Goal: Task Accomplishment & Management: Use online tool/utility

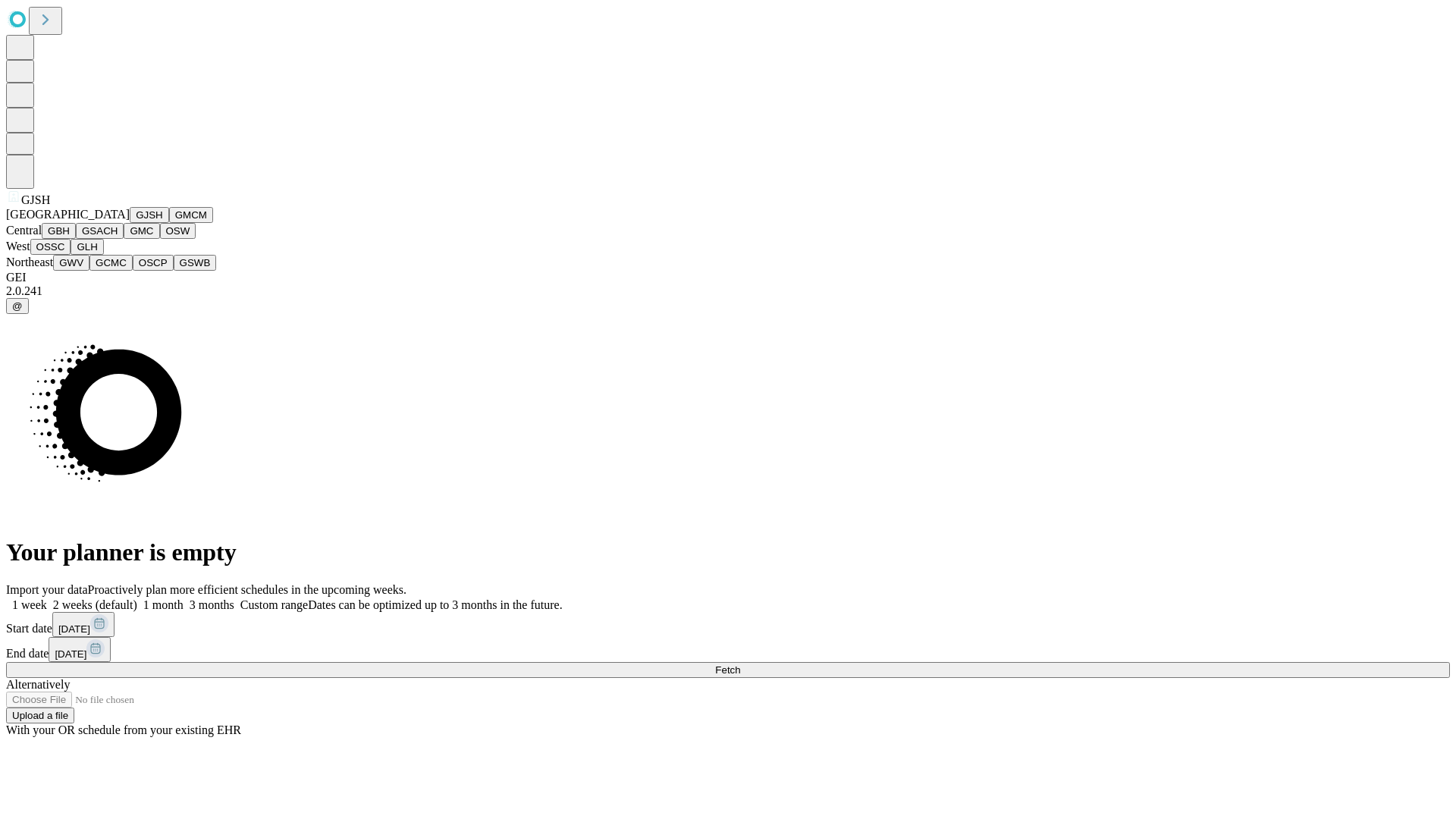
click at [130, 223] on button "GJSH" at bounding box center [150, 214] width 39 height 16
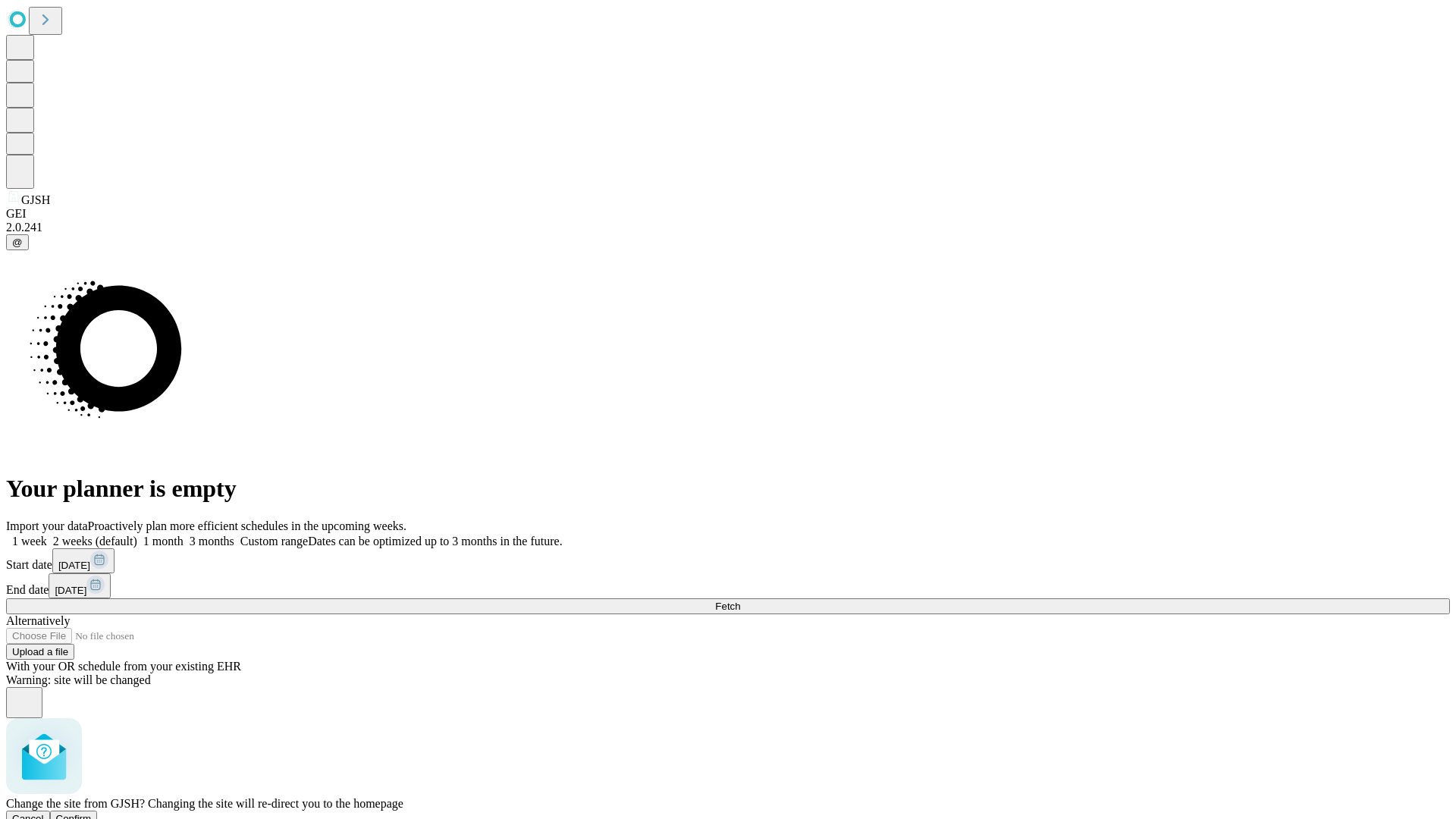
click at [92, 813] on span "Confirm" at bounding box center [74, 819] width 36 height 11
click at [47, 535] on label "1 week" at bounding box center [26, 541] width 41 height 13
click at [740, 601] on span "Fetch" at bounding box center [727, 606] width 25 height 11
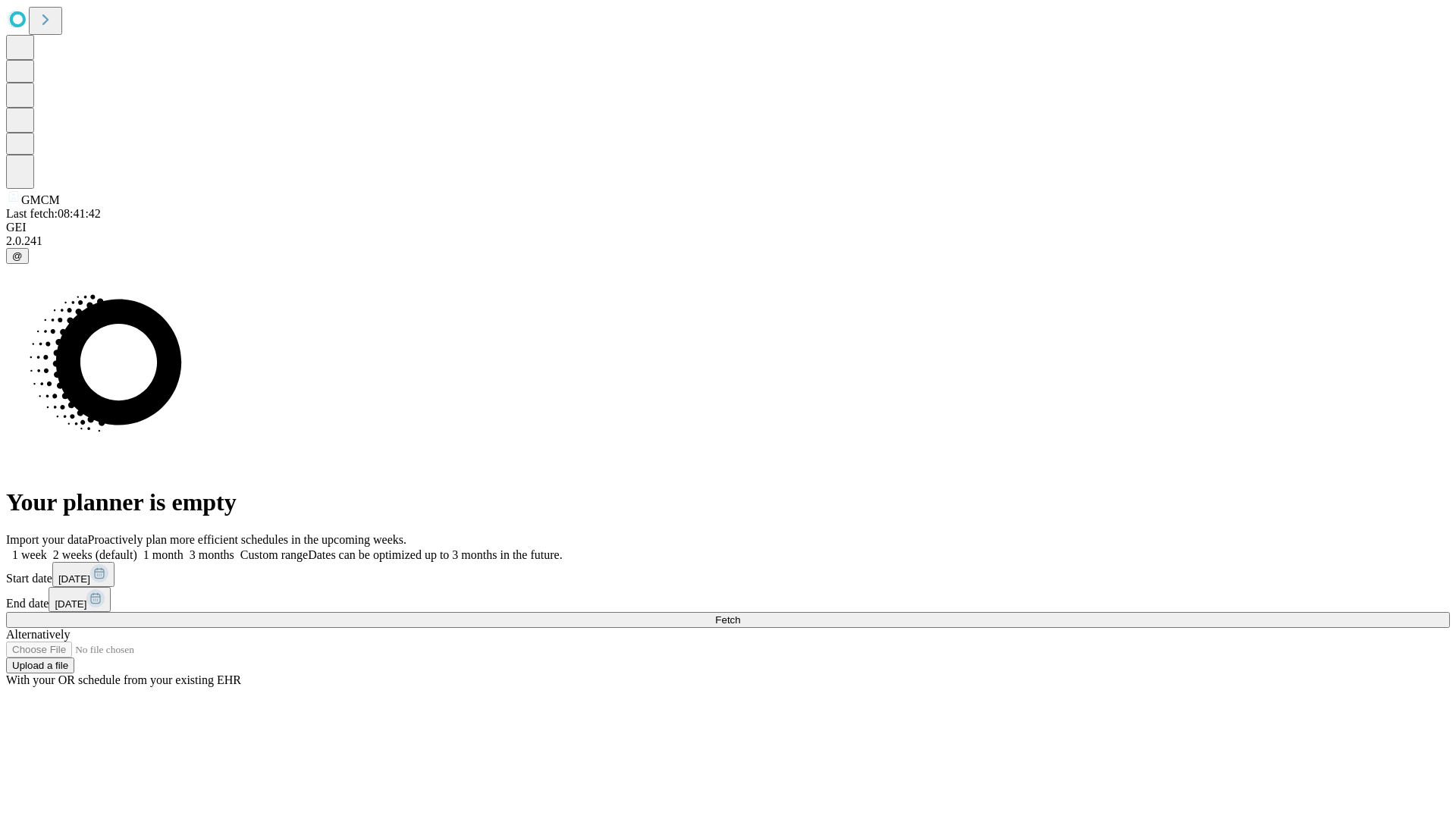
click at [47, 548] on label "1 week" at bounding box center [26, 555] width 41 height 13
click at [740, 615] on span "Fetch" at bounding box center [727, 620] width 25 height 11
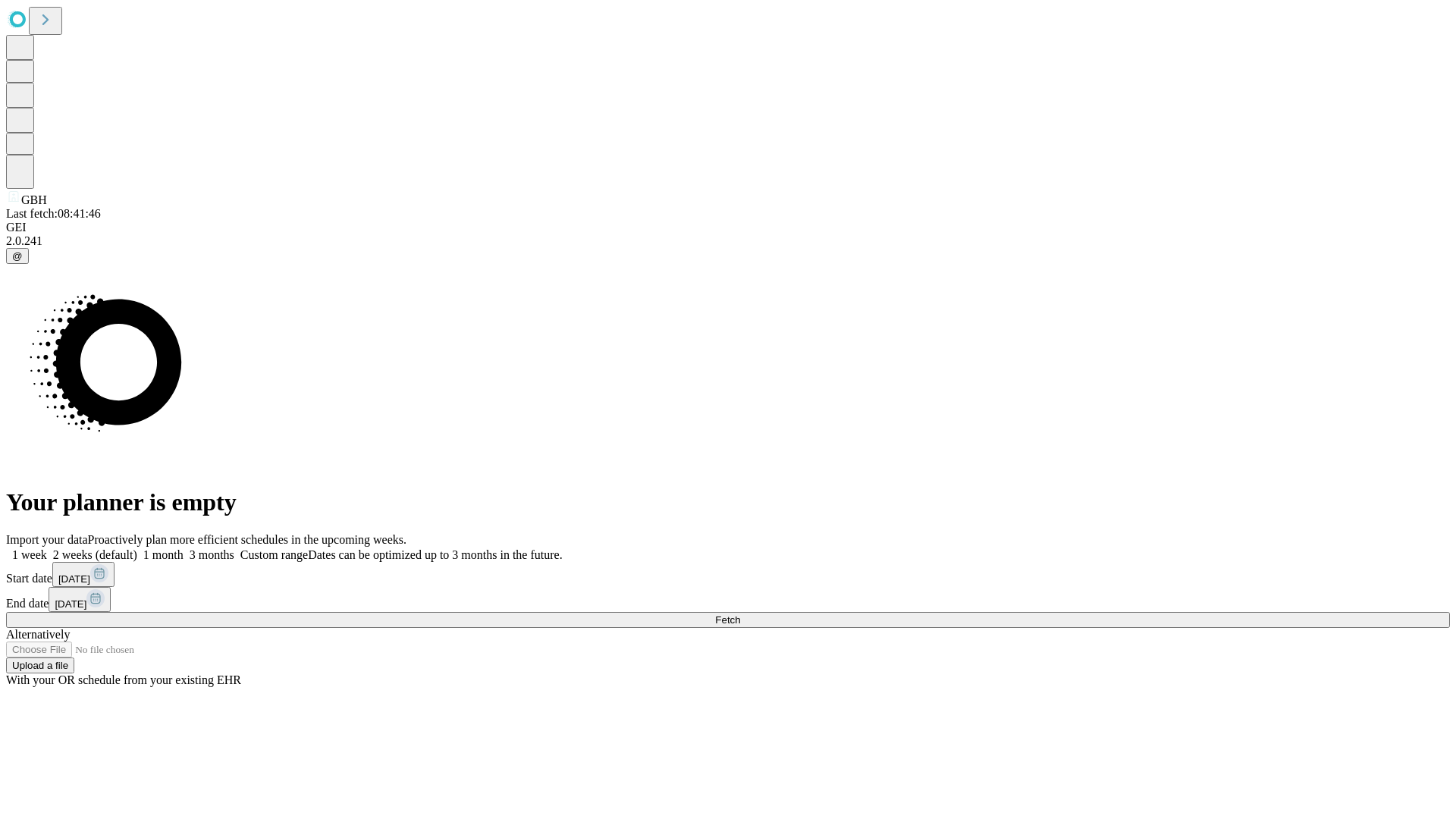
click at [47, 548] on label "1 week" at bounding box center [26, 555] width 41 height 13
click at [740, 615] on span "Fetch" at bounding box center [727, 620] width 25 height 11
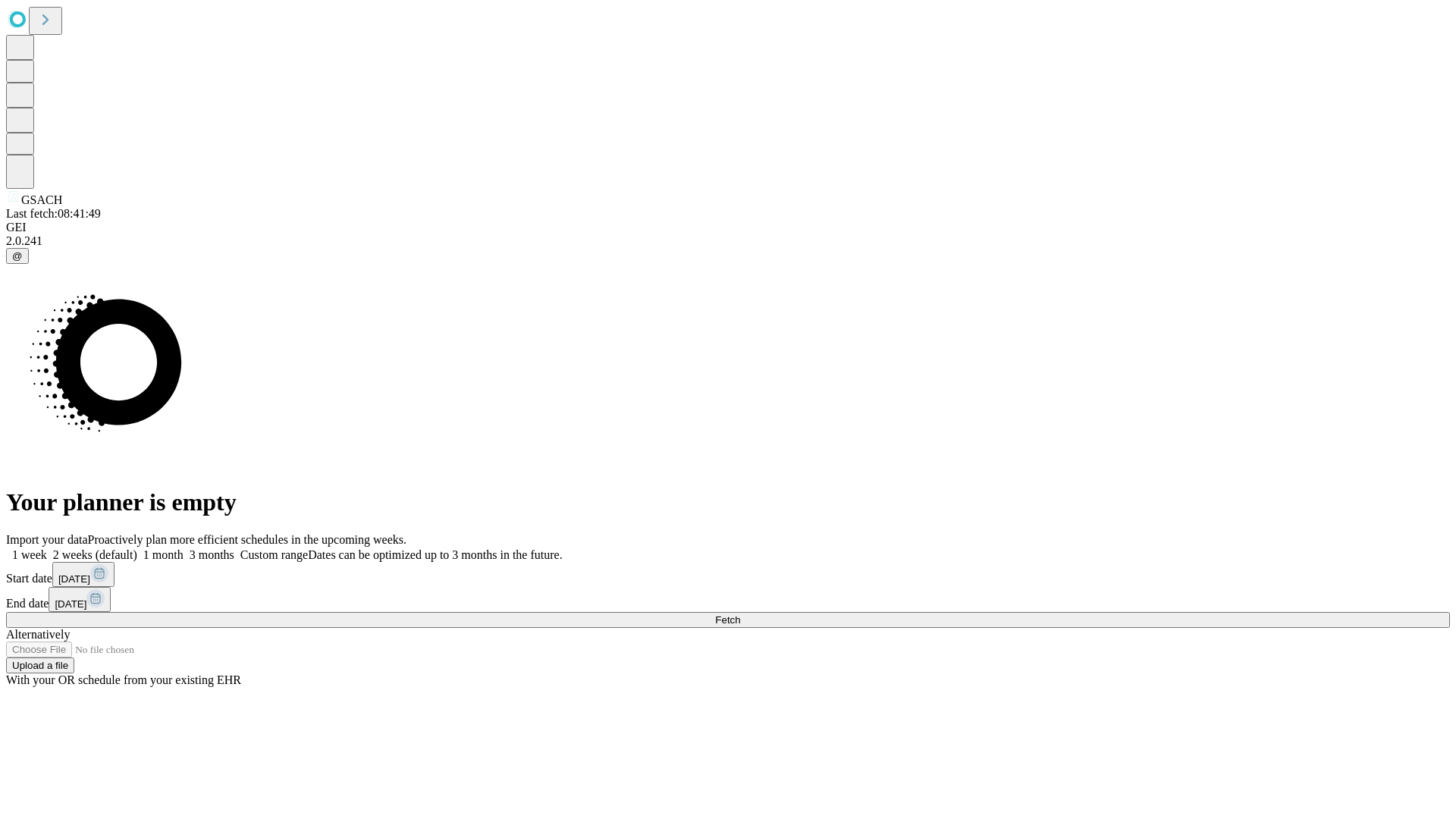
click at [47, 548] on label "1 week" at bounding box center [26, 555] width 41 height 13
click at [740, 615] on span "Fetch" at bounding box center [727, 620] width 25 height 11
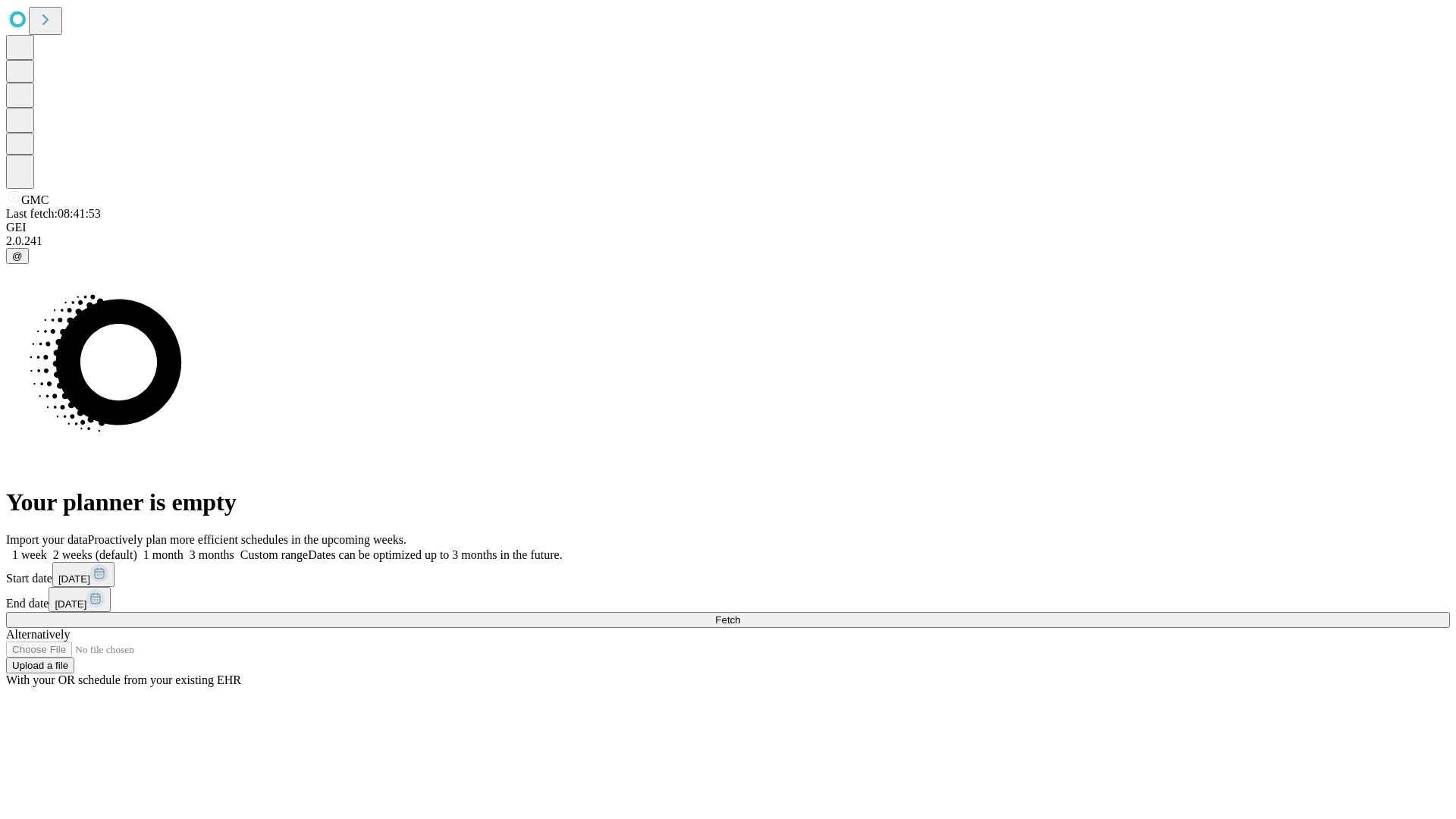
click at [47, 548] on label "1 week" at bounding box center [26, 555] width 41 height 13
click at [740, 615] on span "Fetch" at bounding box center [727, 620] width 25 height 11
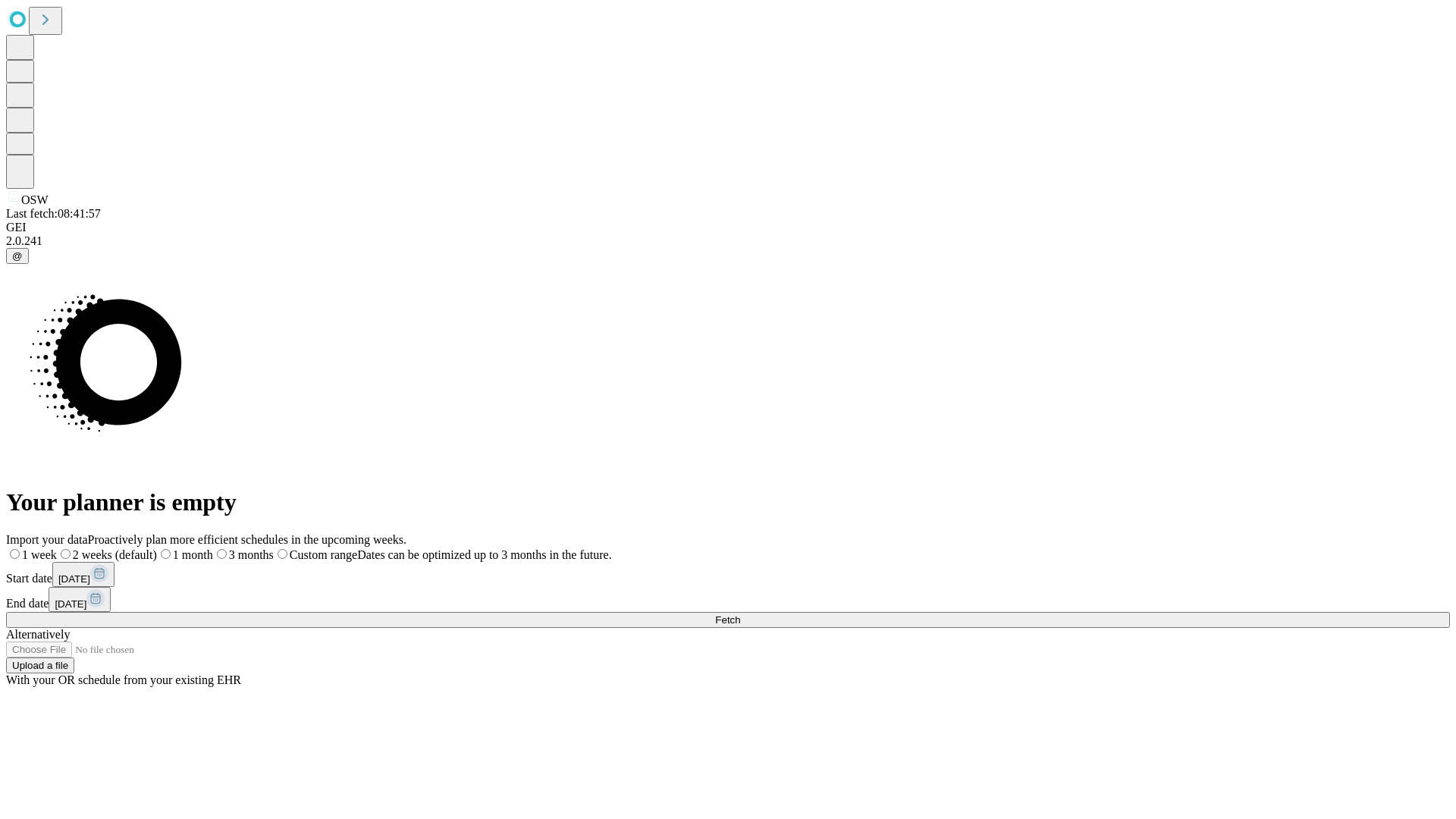
click at [57, 548] on label "1 week" at bounding box center [31, 555] width 51 height 13
click at [740, 615] on span "Fetch" at bounding box center [727, 620] width 25 height 11
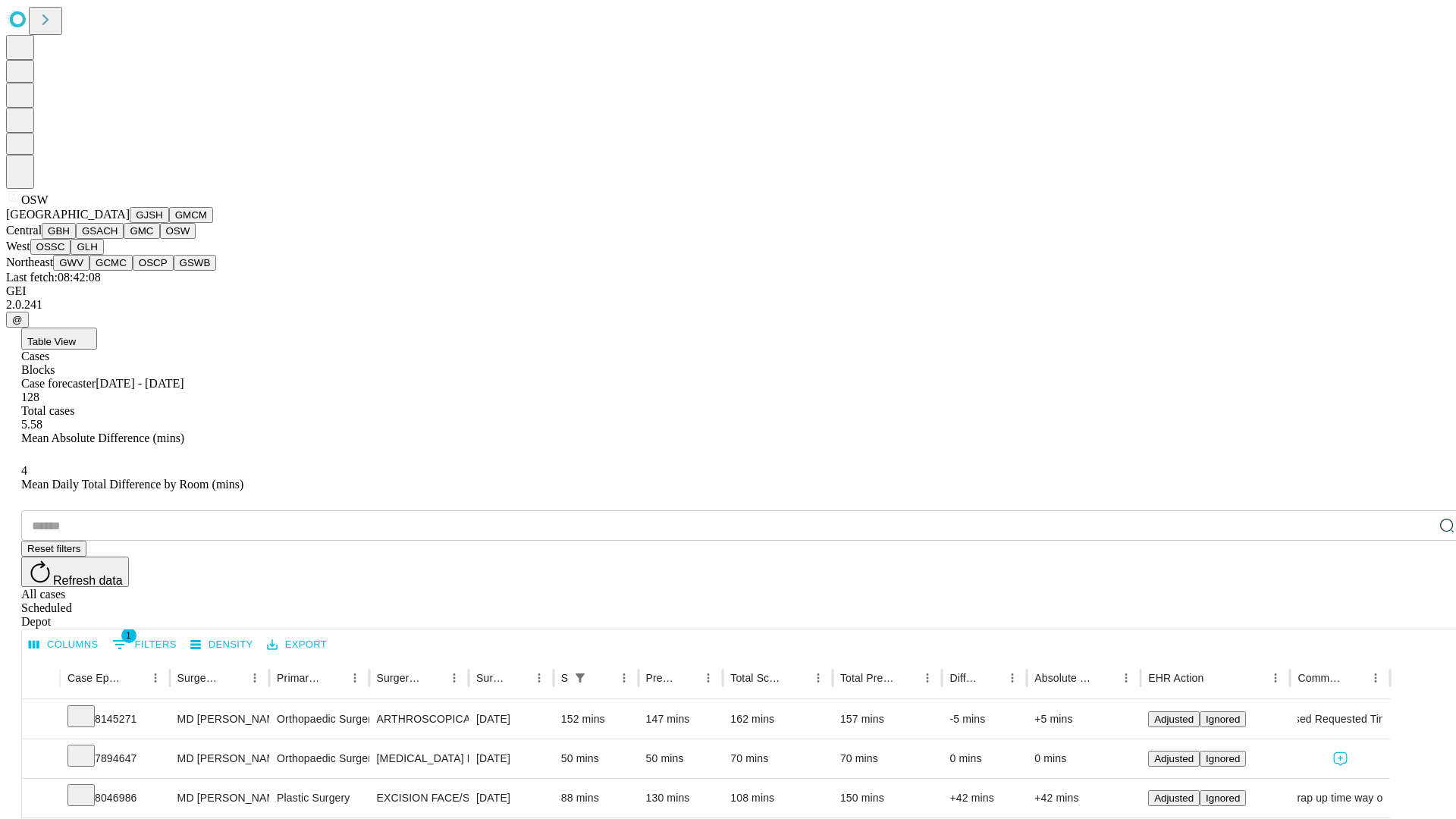
click at [71, 255] on button "OSSC" at bounding box center [51, 246] width 41 height 16
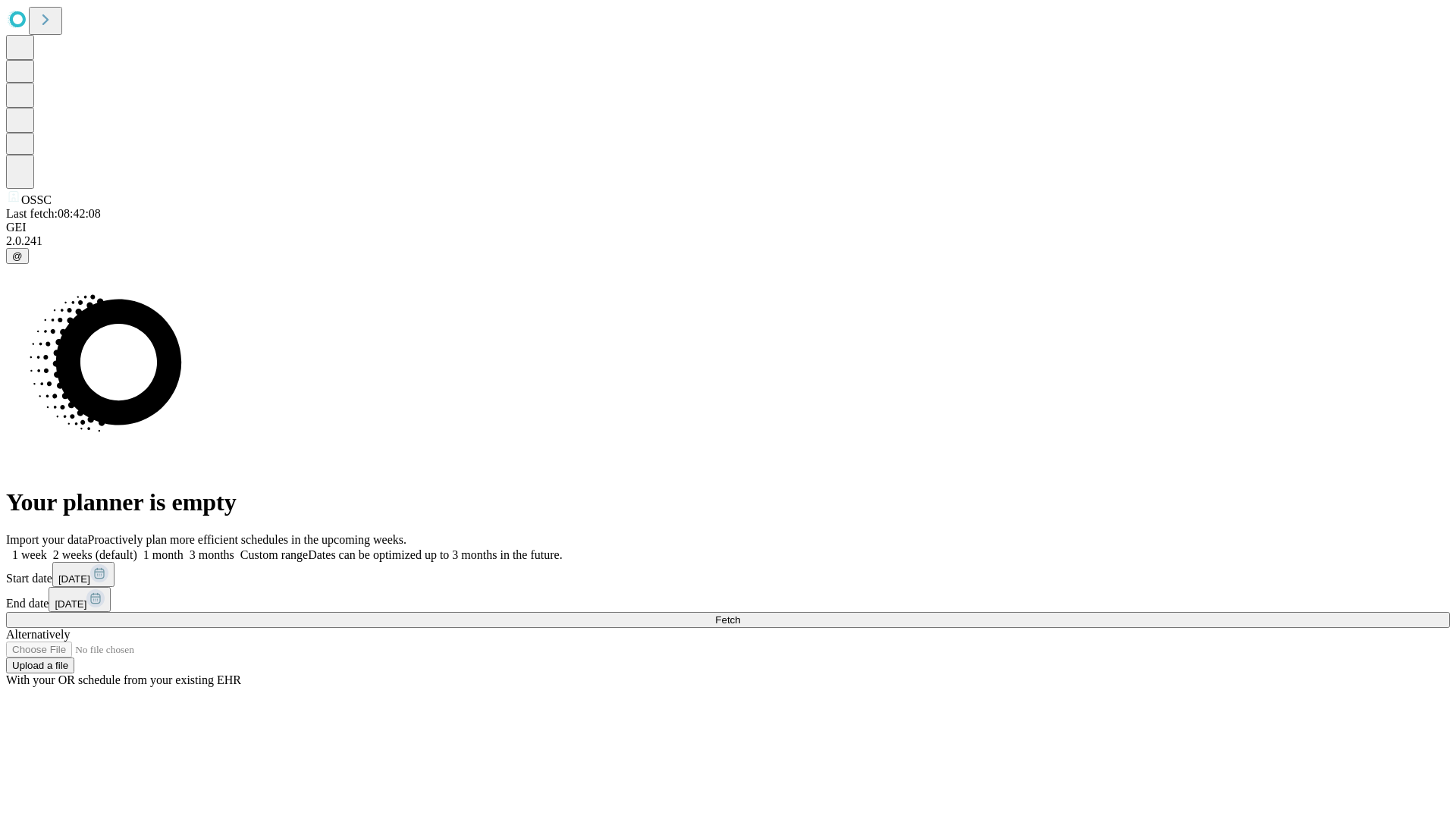
click at [47, 548] on label "1 week" at bounding box center [26, 555] width 41 height 13
click at [740, 615] on span "Fetch" at bounding box center [727, 620] width 25 height 11
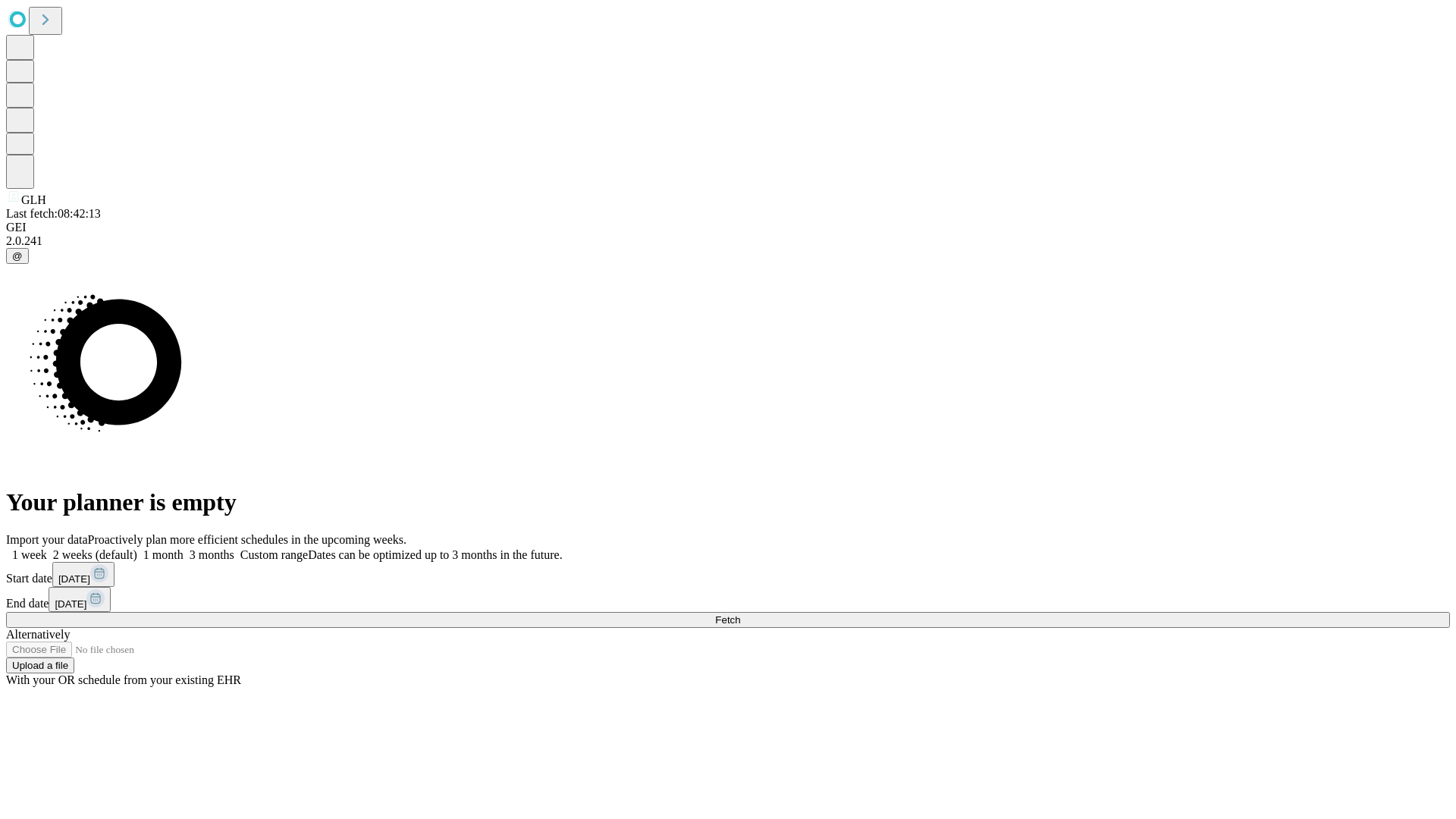
click at [47, 548] on label "1 week" at bounding box center [26, 555] width 41 height 13
click at [740, 615] on span "Fetch" at bounding box center [727, 620] width 25 height 11
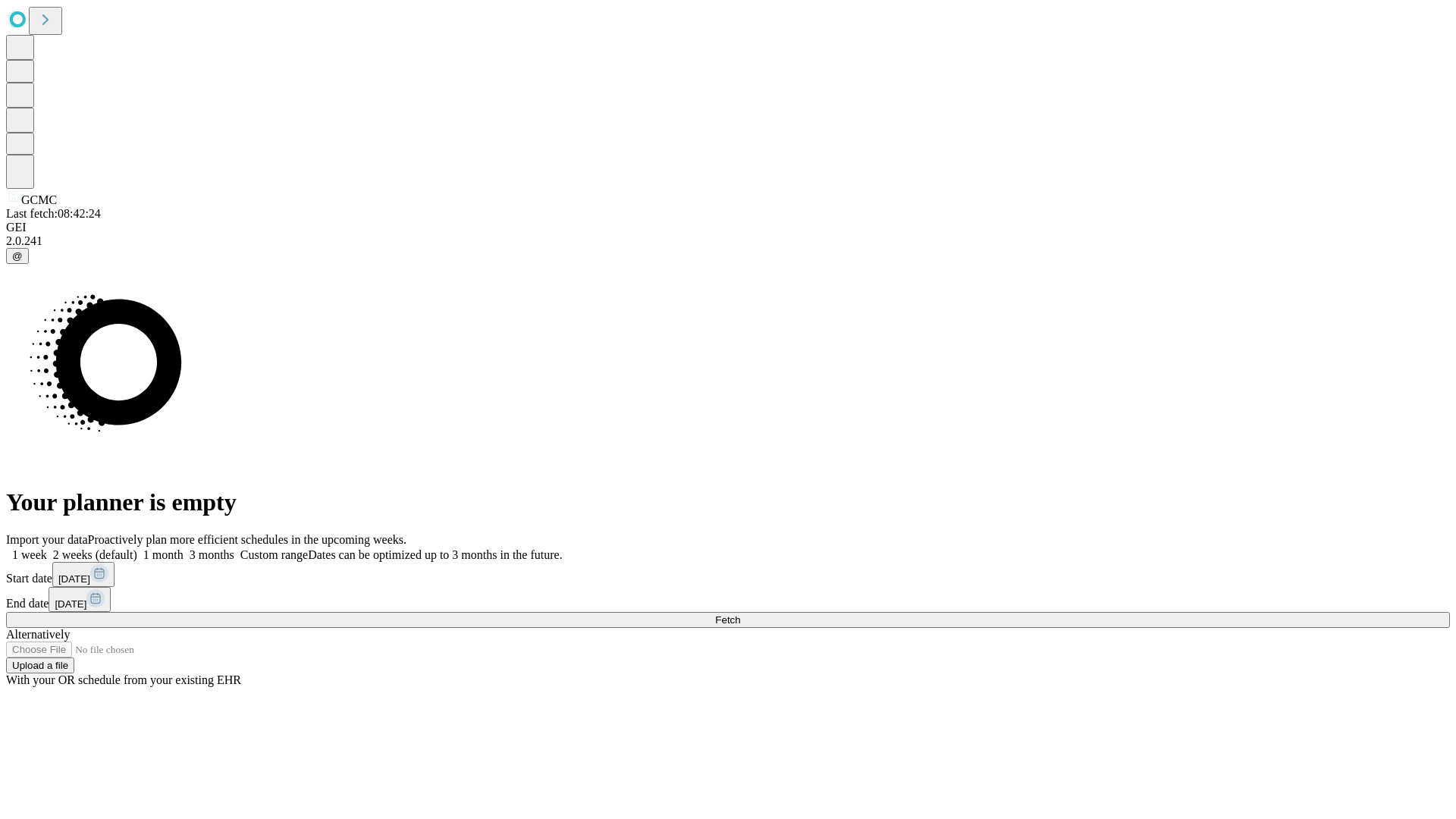
click at [740, 615] on span "Fetch" at bounding box center [727, 620] width 25 height 11
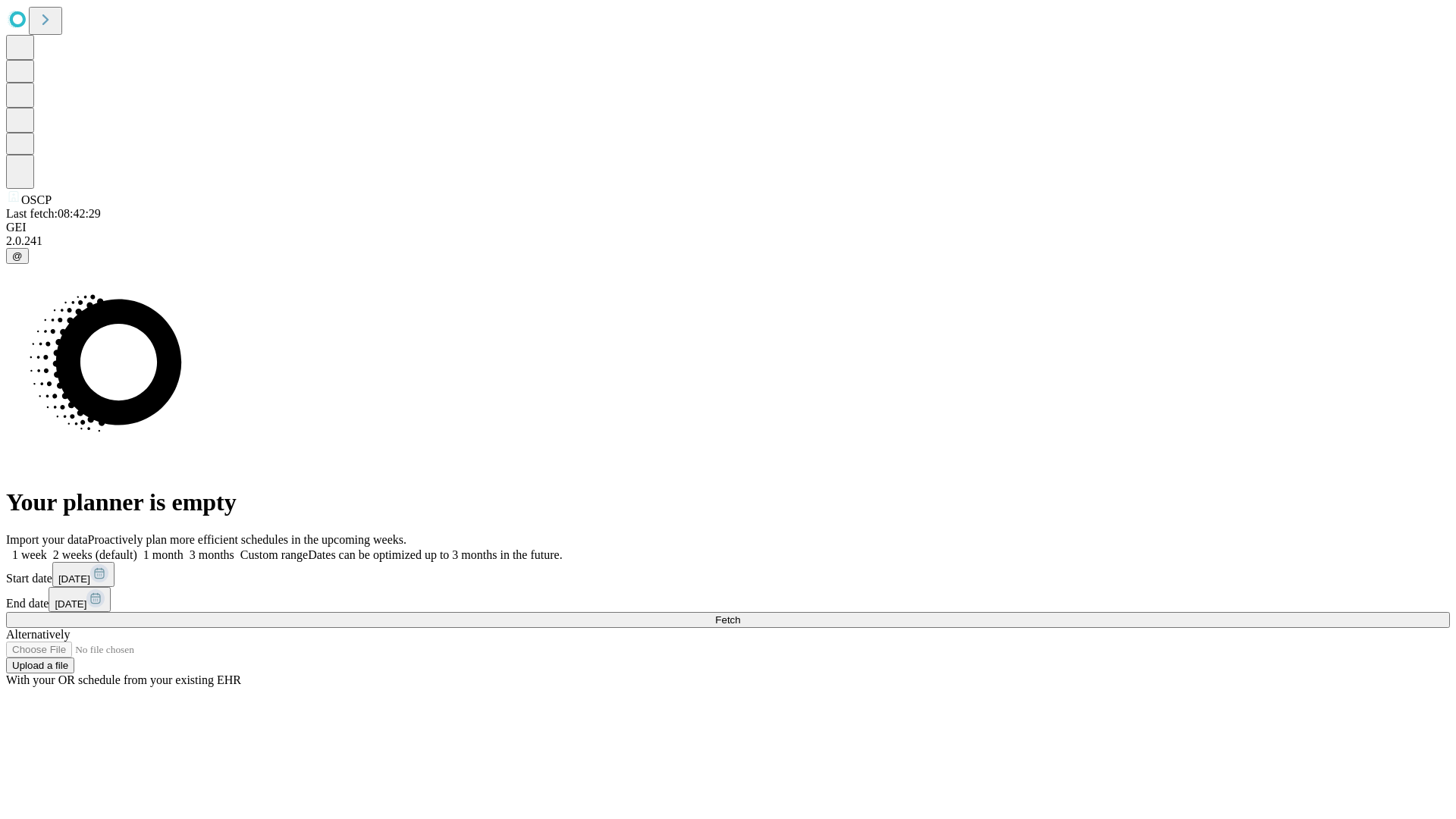
click at [47, 548] on label "1 week" at bounding box center [26, 555] width 41 height 13
click at [740, 615] on span "Fetch" at bounding box center [727, 620] width 25 height 11
